Goal: Complete application form

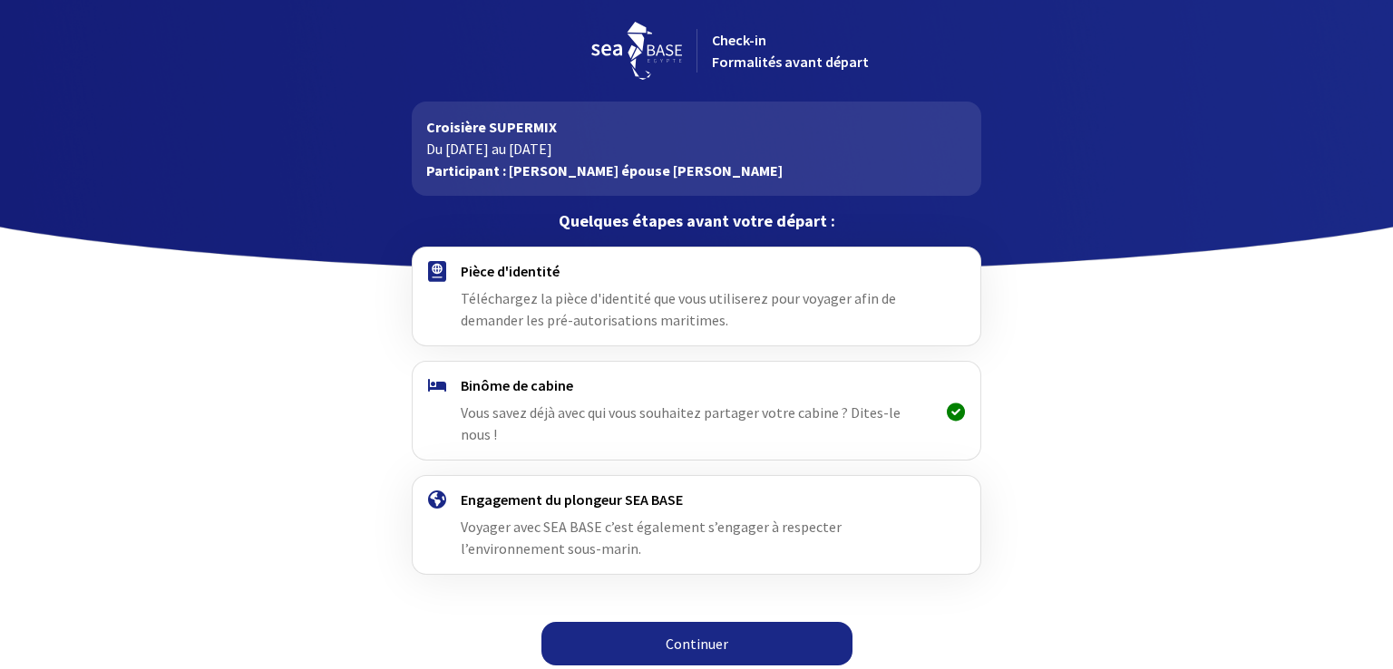
click at [496, 269] on h4 "Pièce d'identité" at bounding box center [696, 271] width 471 height 18
click at [616, 304] on span "Téléchargez la pièce d'identité que vous utiliserez pour voyager afin de demand…" at bounding box center [678, 309] width 435 height 40
click at [697, 628] on link "Continuer" at bounding box center [697, 644] width 311 height 44
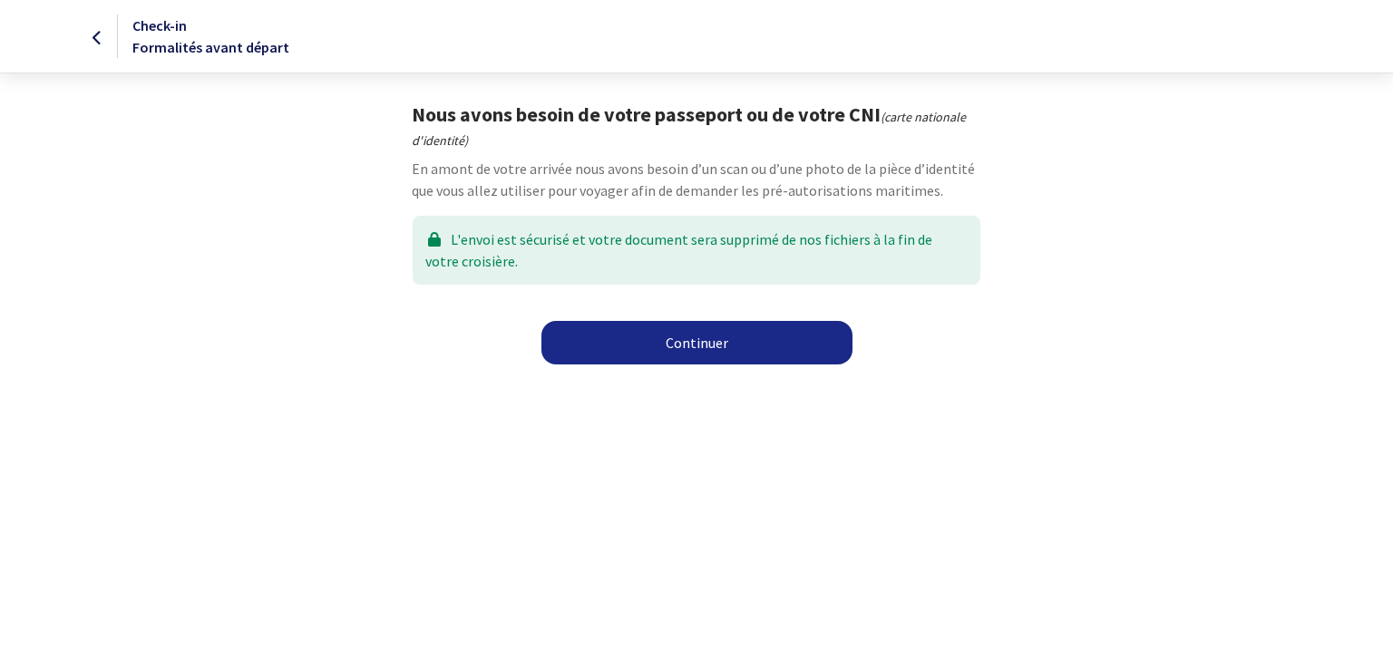
click at [719, 356] on link "Continuer" at bounding box center [697, 343] width 311 height 44
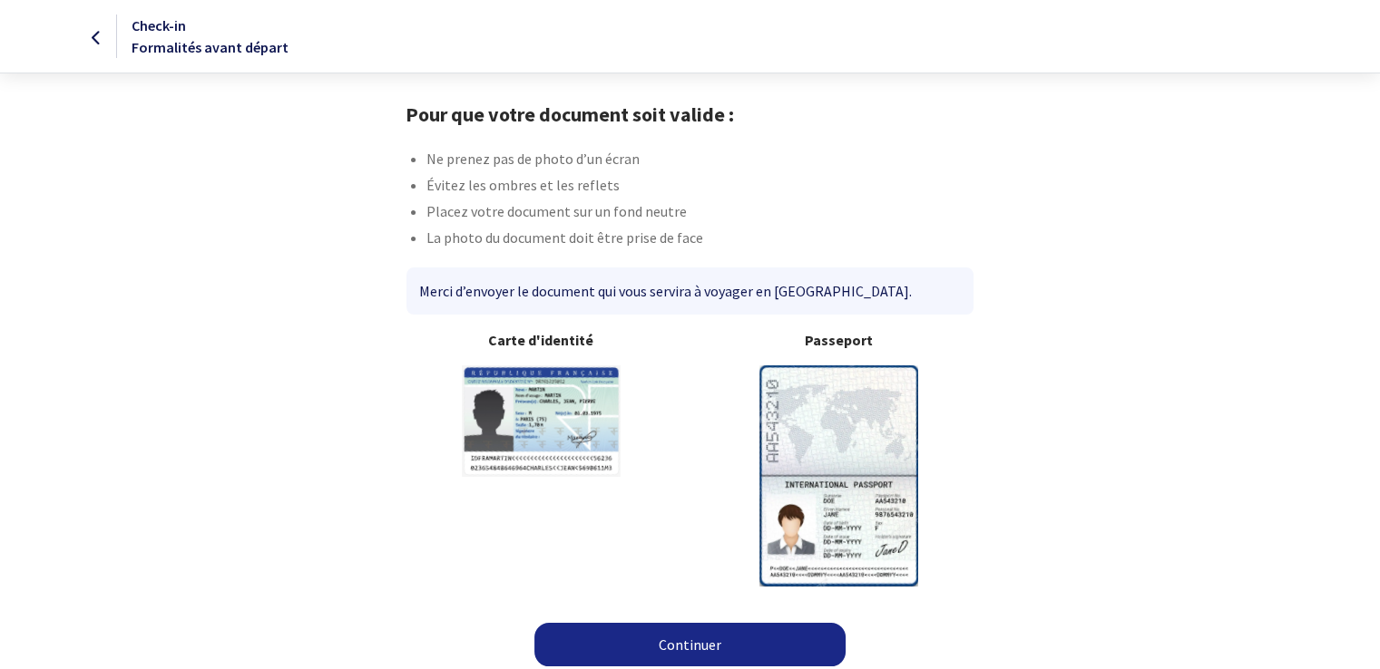
scroll to position [7, 0]
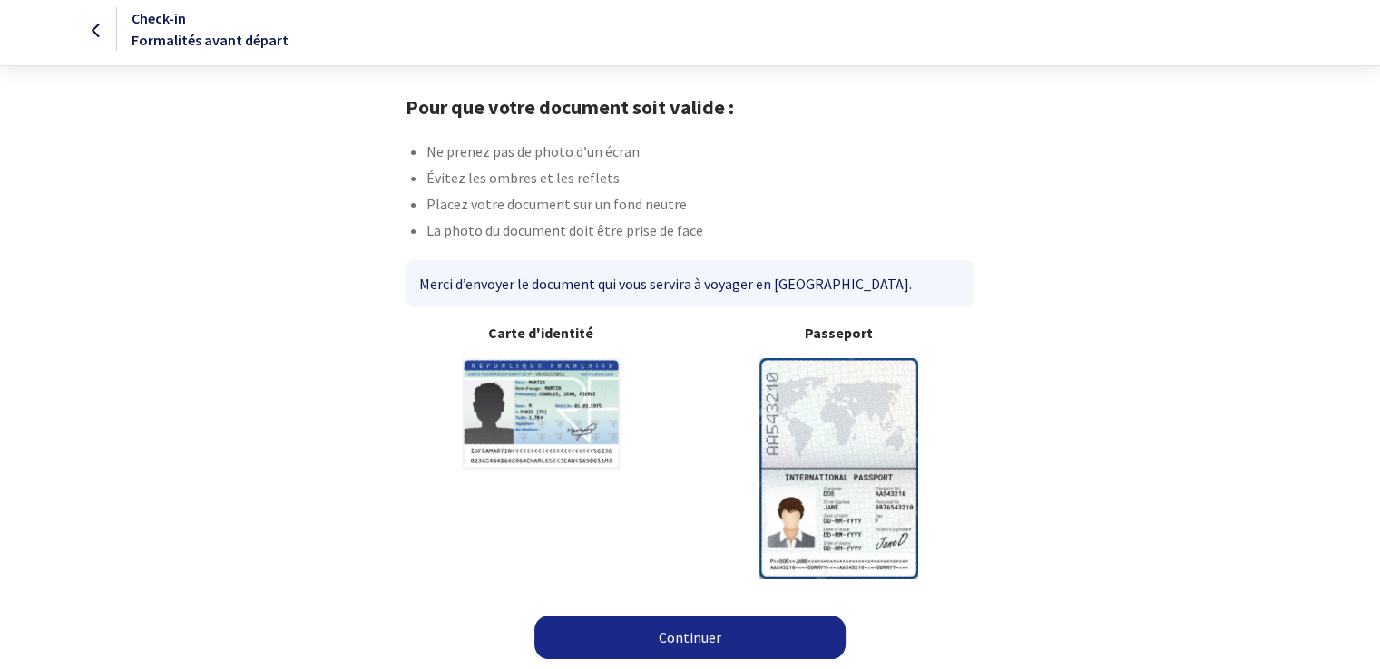
click at [707, 635] on link "Continuer" at bounding box center [689, 638] width 311 height 44
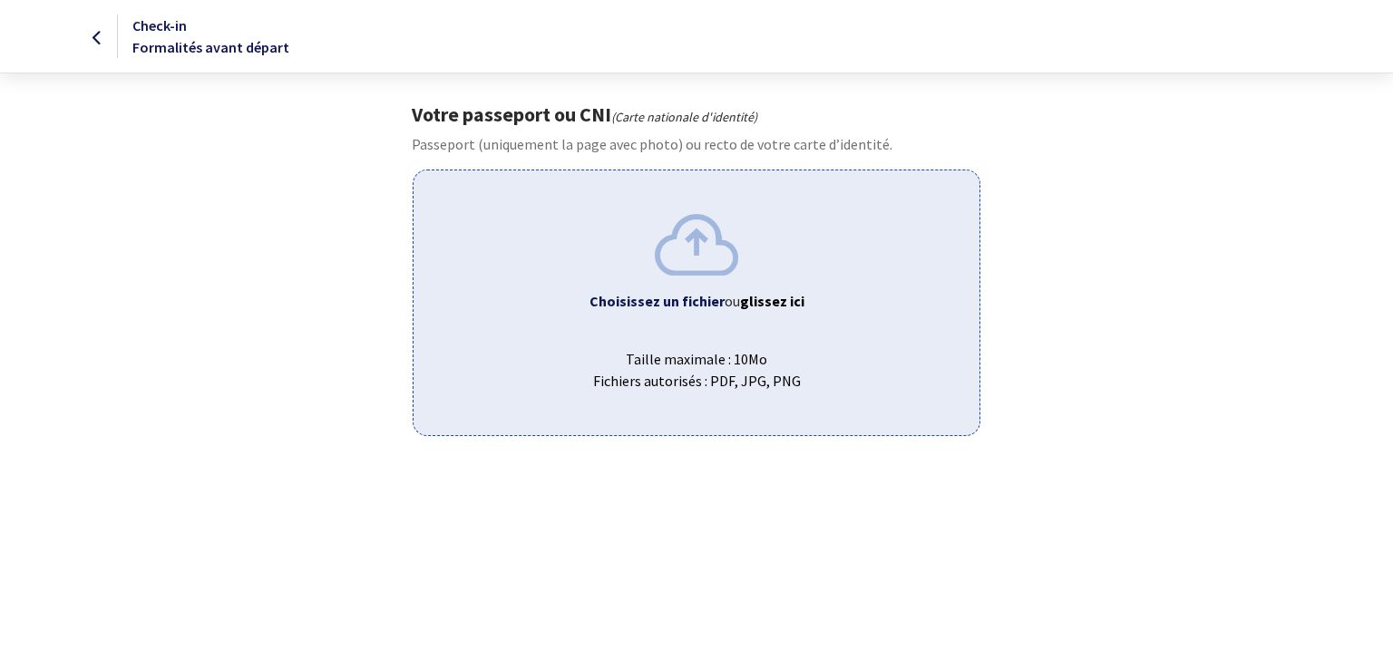
click at [669, 302] on b "Choisissez un fichier" at bounding box center [657, 301] width 135 height 18
click at [677, 357] on span "Taille maximale : 10Mo Fichiers autorisés : PDF, JPG, PNG" at bounding box center [696, 363] width 536 height 58
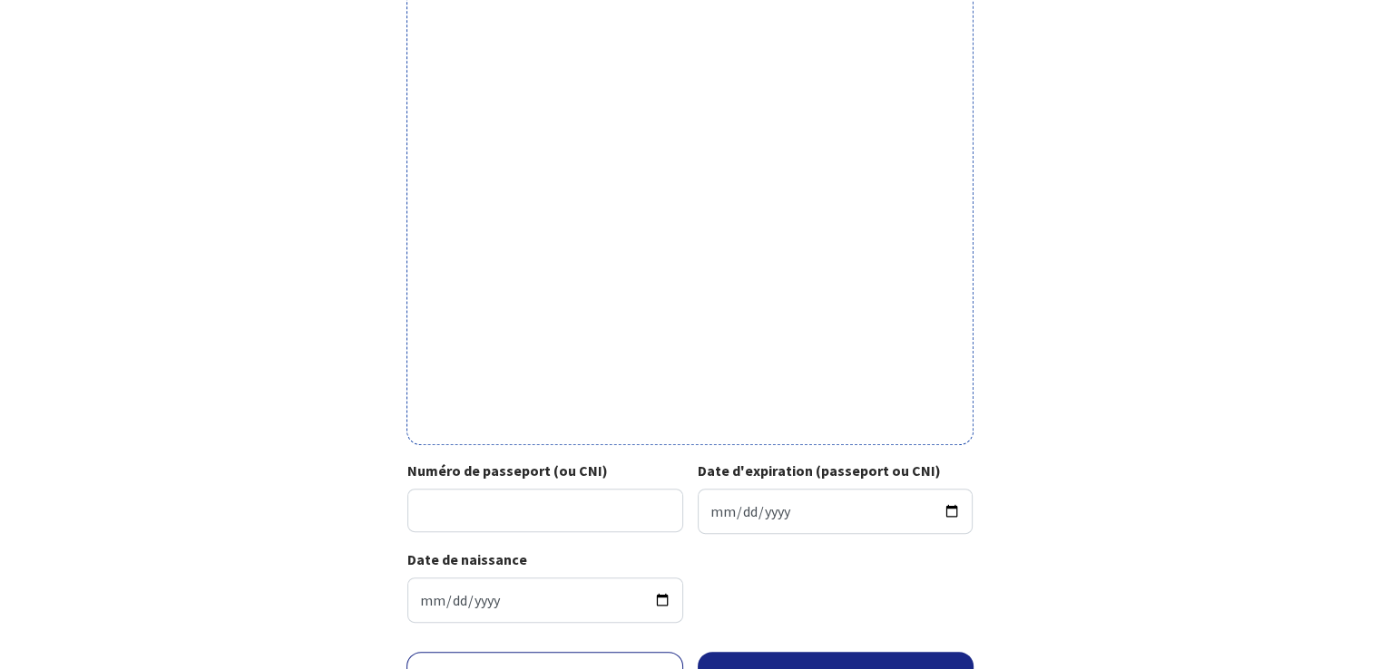
scroll to position [544, 0]
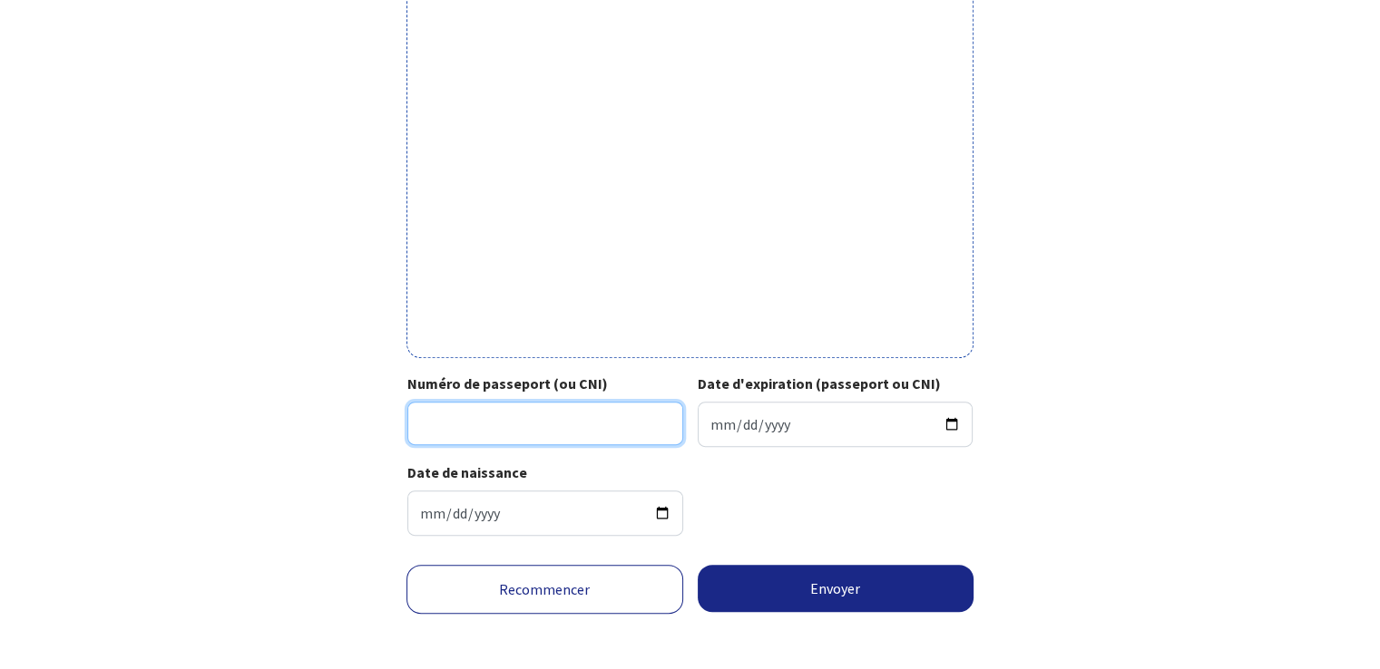
click at [486, 429] on input "Numéro de passeport (ou CNI)" at bounding box center [545, 424] width 276 height 44
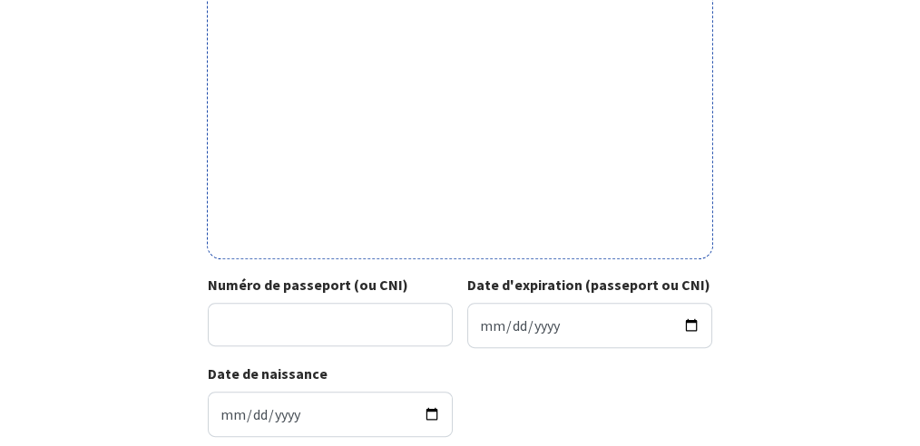
scroll to position [774, 0]
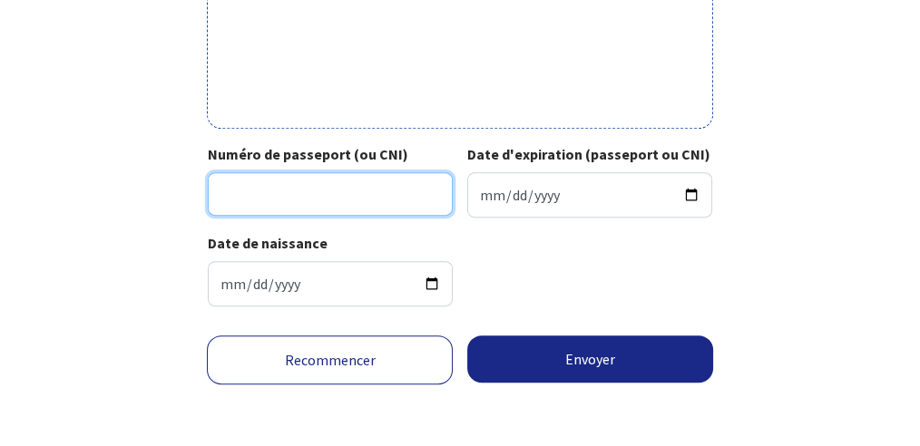
click at [247, 189] on input "Numéro de passeport (ou CNI)" at bounding box center [330, 194] width 245 height 44
type input "22EI762676"
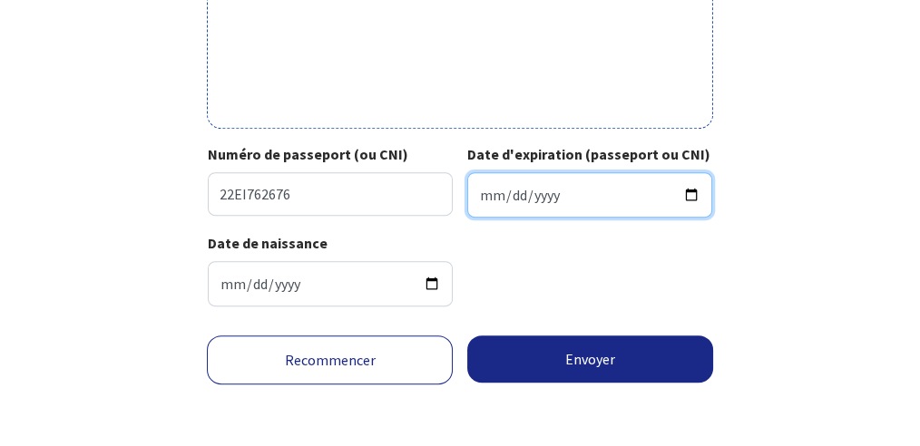
click at [689, 195] on input "Date d'expiration (passeport ou CNI)" at bounding box center [589, 194] width 245 height 45
type input "2032-07-31"
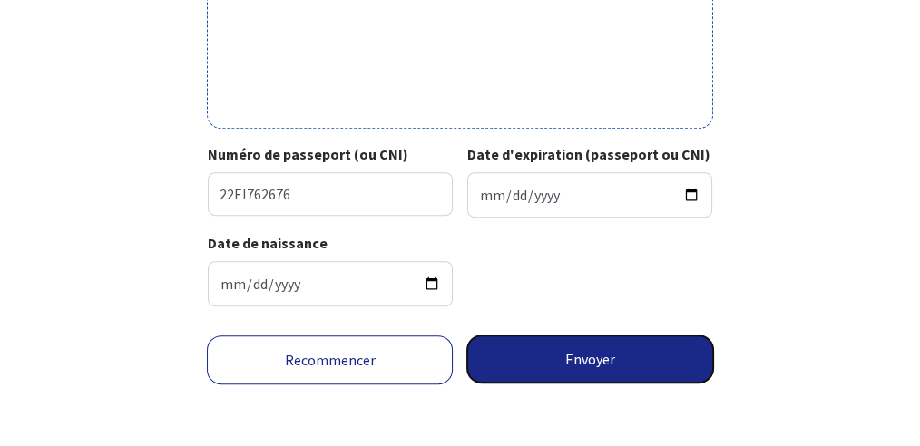
click at [586, 366] on button "Envoyer" at bounding box center [590, 359] width 246 height 47
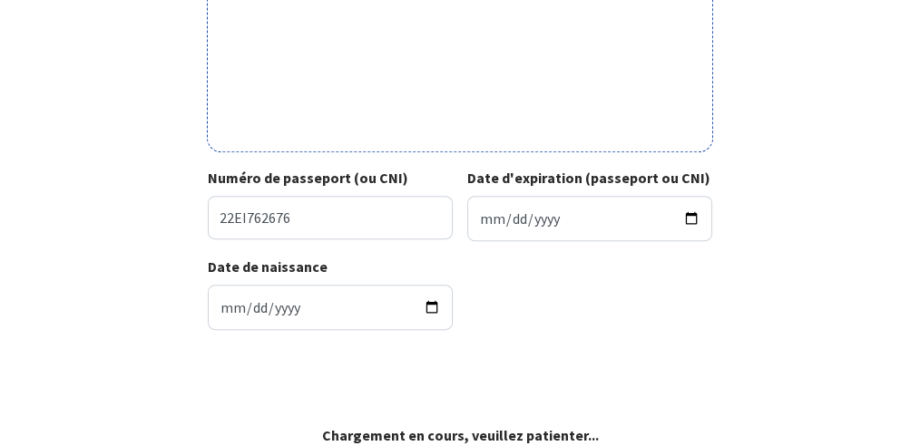
scroll to position [748, 0]
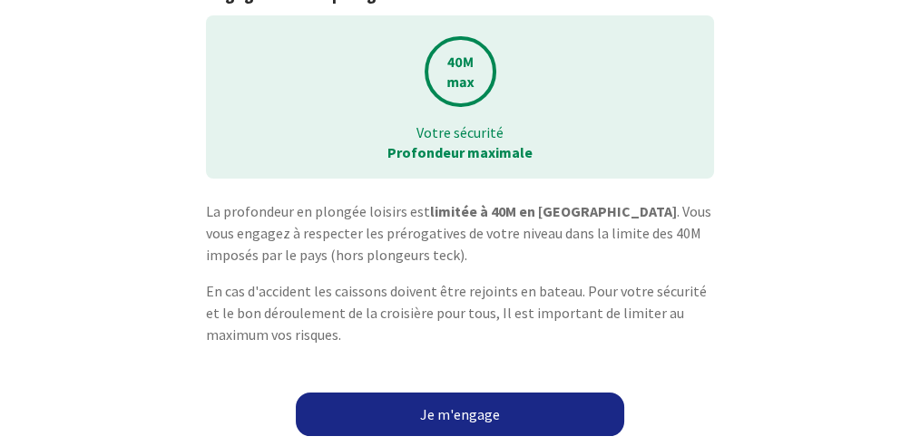
scroll to position [119, 0]
click at [476, 420] on link "Je m'engage" at bounding box center [460, 415] width 328 height 44
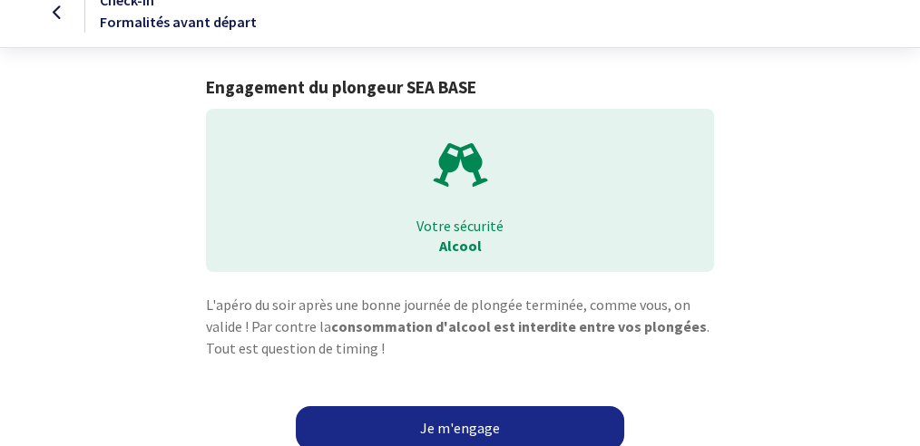
scroll to position [39, 0]
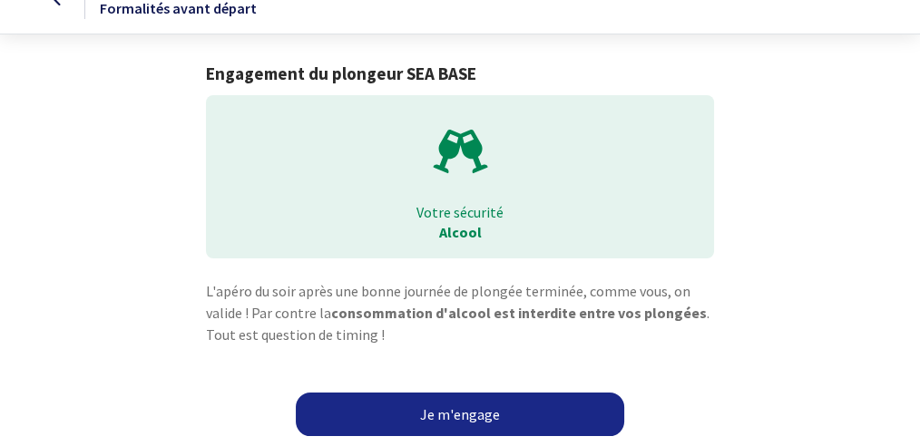
click at [490, 415] on link "Je m'engage" at bounding box center [460, 415] width 328 height 44
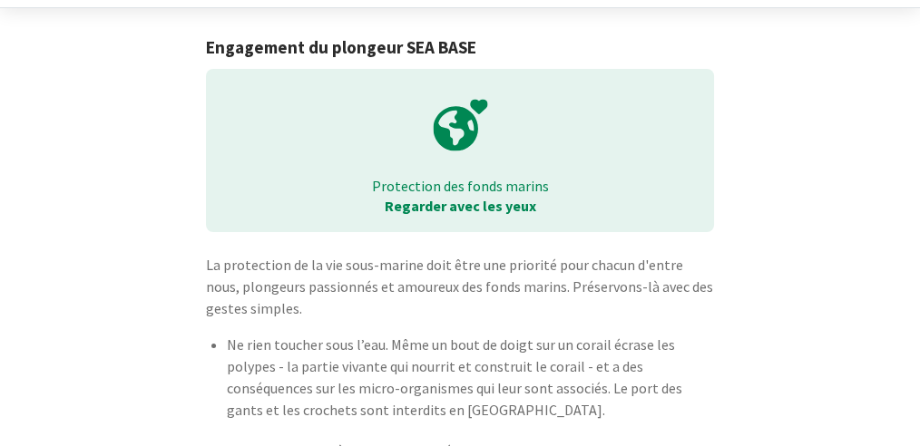
scroll to position [222, 0]
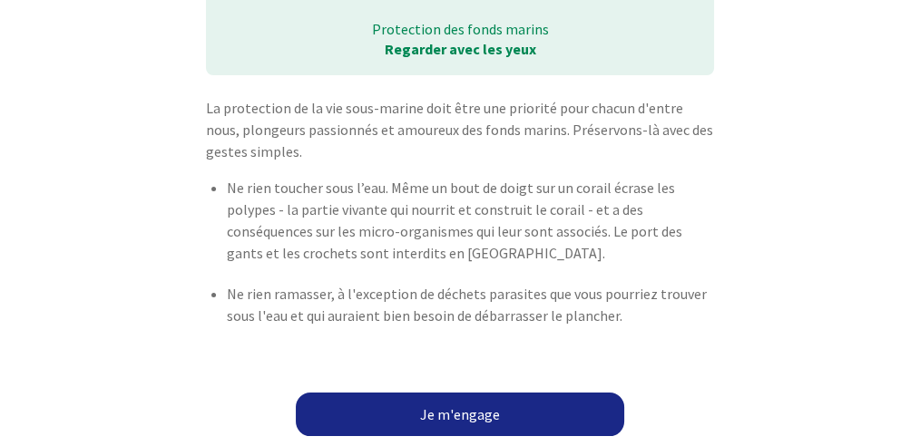
click at [506, 414] on link "Je m'engage" at bounding box center [460, 415] width 328 height 44
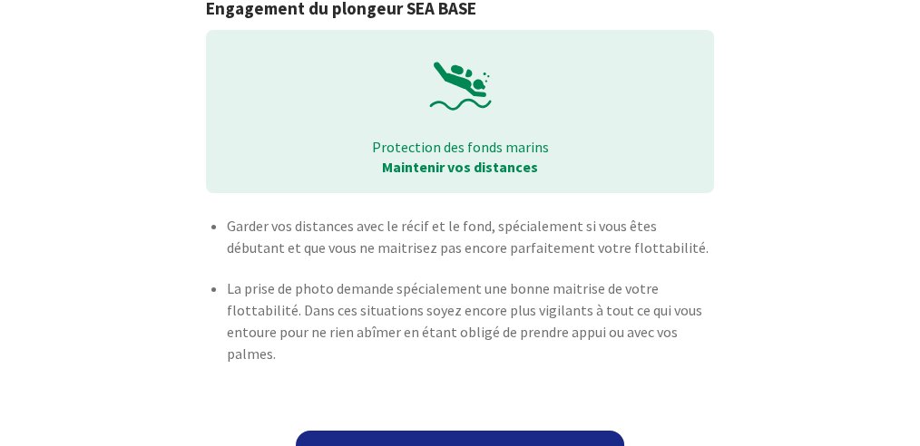
scroll to position [142, 0]
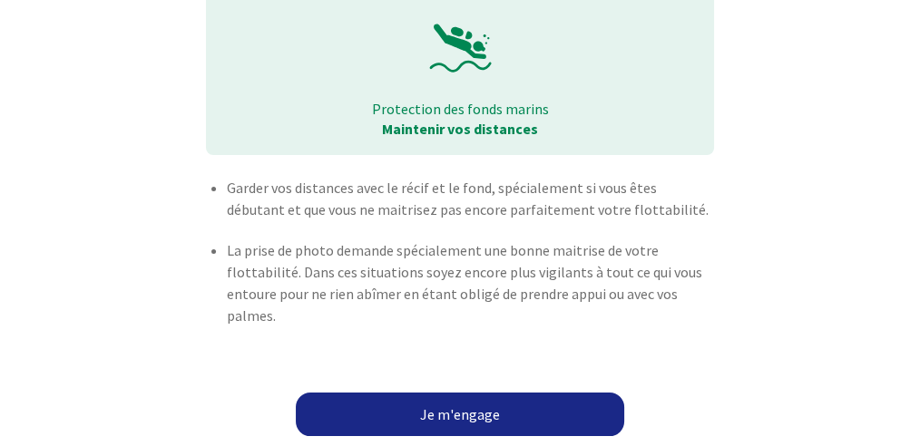
click at [458, 417] on link "Je m'engage" at bounding box center [460, 415] width 328 height 44
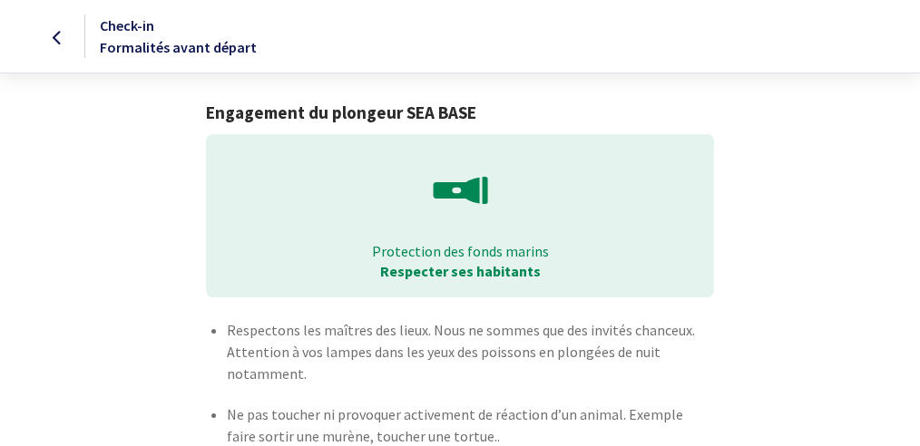
scroll to position [146, 0]
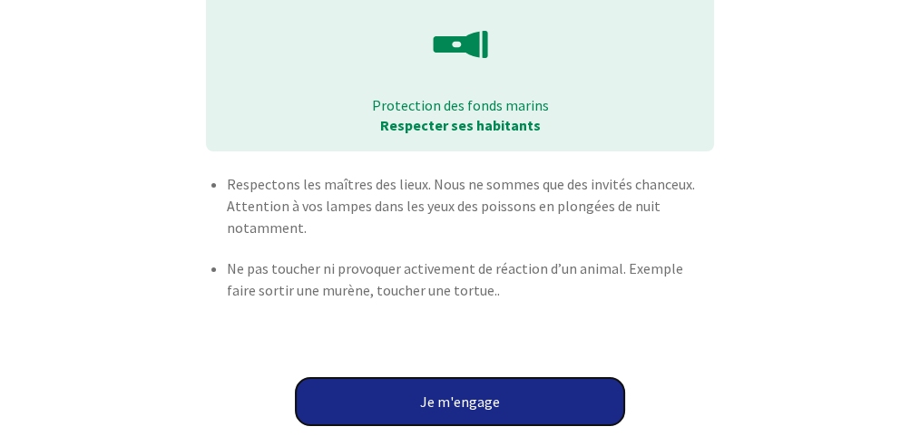
click at [453, 405] on button "Je m'engage" at bounding box center [460, 401] width 328 height 47
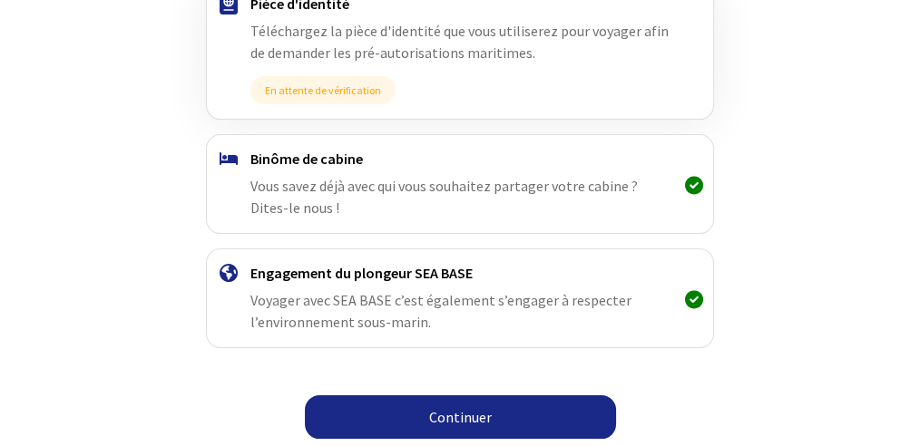
scroll to position [276, 0]
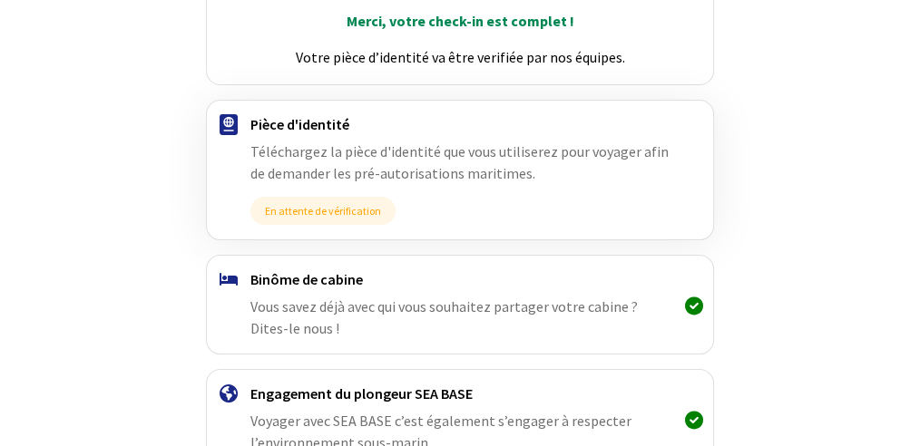
click at [312, 276] on h4 "Binôme de cabine" at bounding box center [460, 279] width 420 height 18
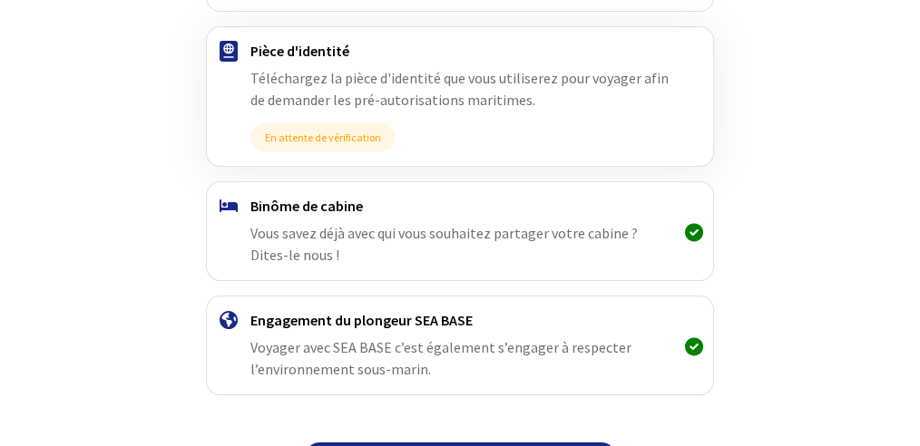
scroll to position [396, 0]
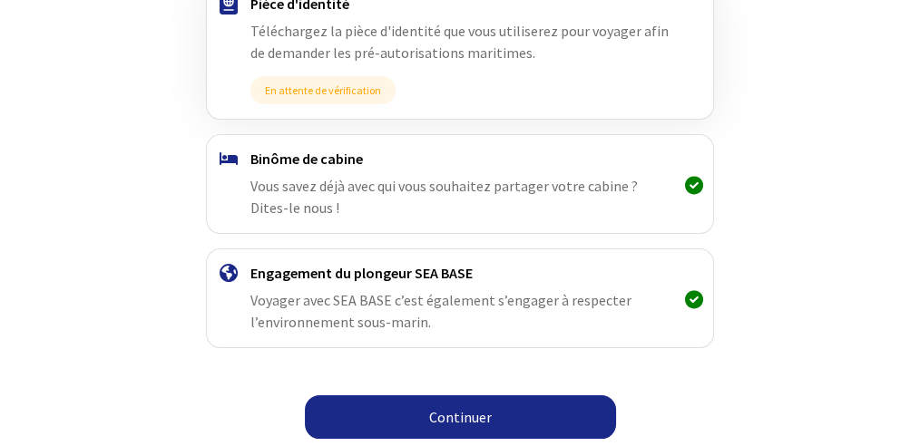
click at [474, 414] on link "Continuer" at bounding box center [460, 418] width 311 height 44
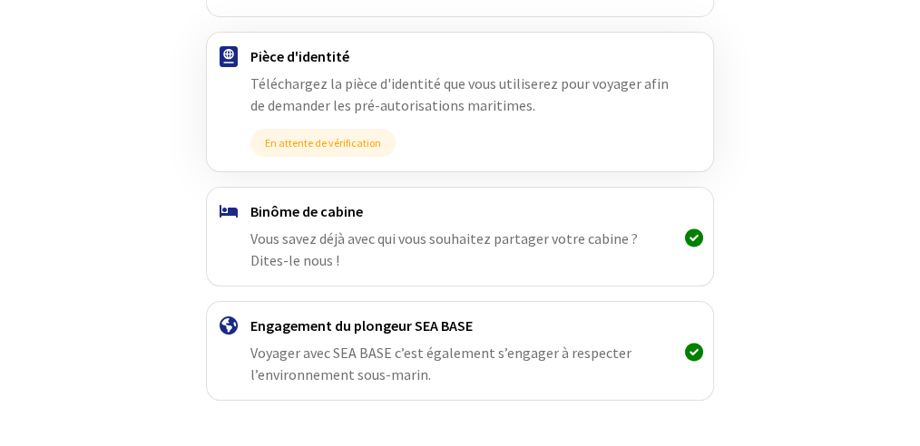
scroll to position [396, 0]
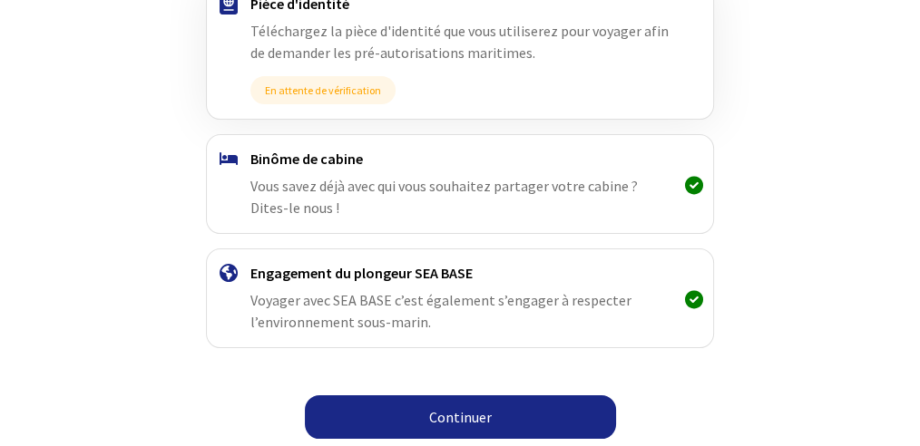
click at [473, 418] on link "Continuer" at bounding box center [460, 418] width 311 height 44
